Goal: Information Seeking & Learning: Learn about a topic

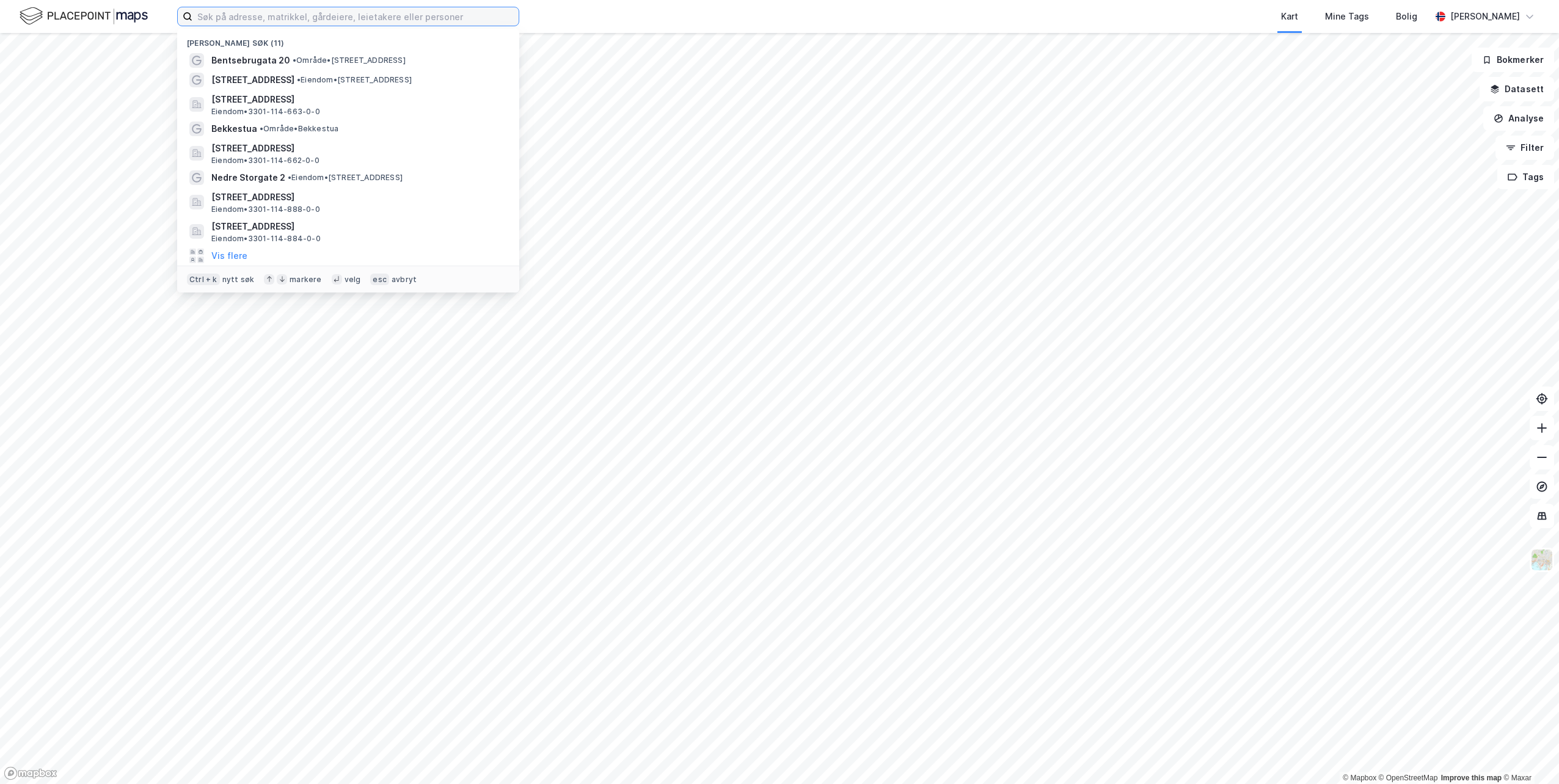
click at [212, 17] on input at bounding box center [354, 17] width 326 height 19
click at [281, 210] on span "Eiendom • 3301-114-888-0-0" at bounding box center [265, 209] width 109 height 10
